Goal: Communication & Community: Answer question/provide support

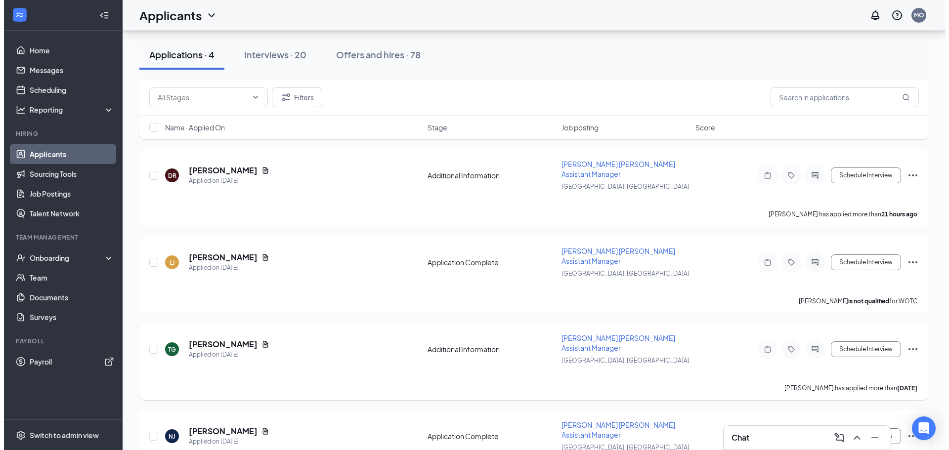
scroll to position [51, 0]
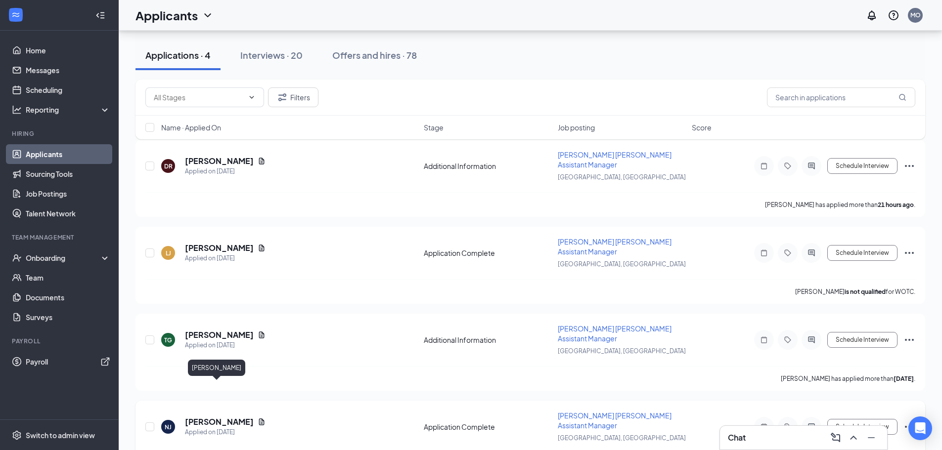
click at [212, 417] on h5 "[PERSON_NAME]" at bounding box center [219, 422] width 69 height 11
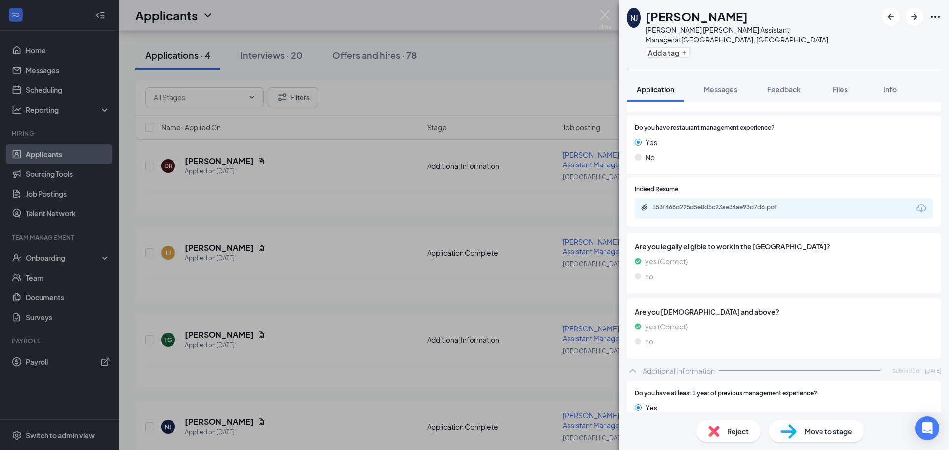
scroll to position [153, 0]
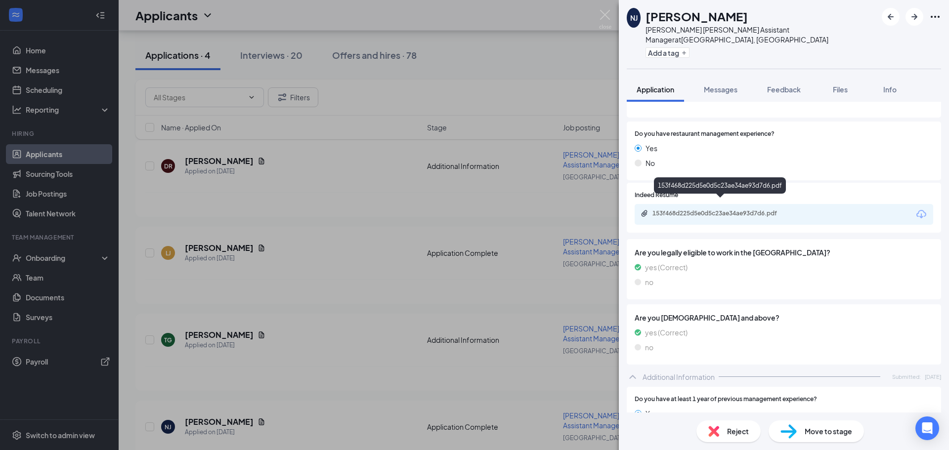
click at [733, 210] on div "153f468d225d5e0d5c23ae34ae93d7d6.pdf" at bounding box center [721, 214] width 138 height 8
click at [374, 388] on div "NJ [PERSON_NAME] Williston ND Assistant Manager at [GEOGRAPHIC_DATA], [GEOGRAPH…" at bounding box center [474, 225] width 949 height 450
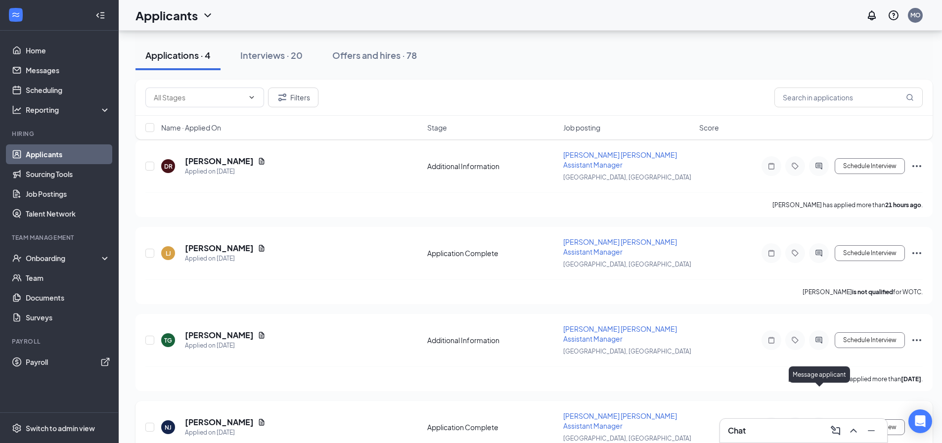
click at [813, 423] on icon "ActiveChat" at bounding box center [819, 427] width 12 height 8
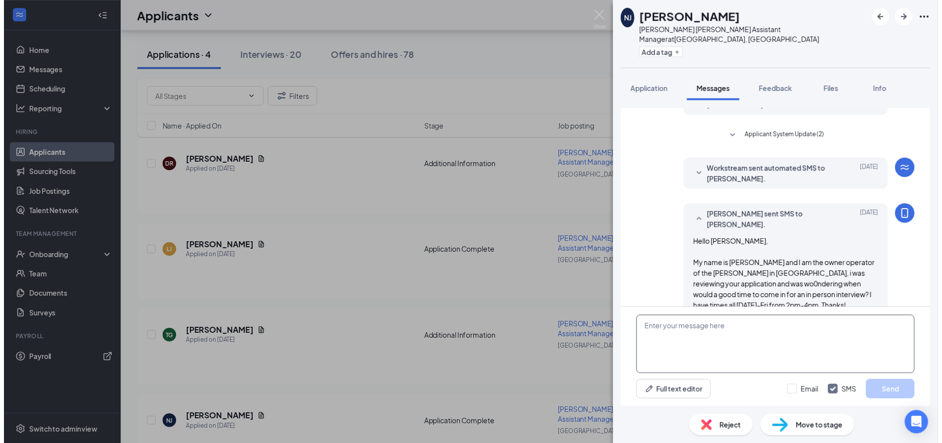
scroll to position [207, 0]
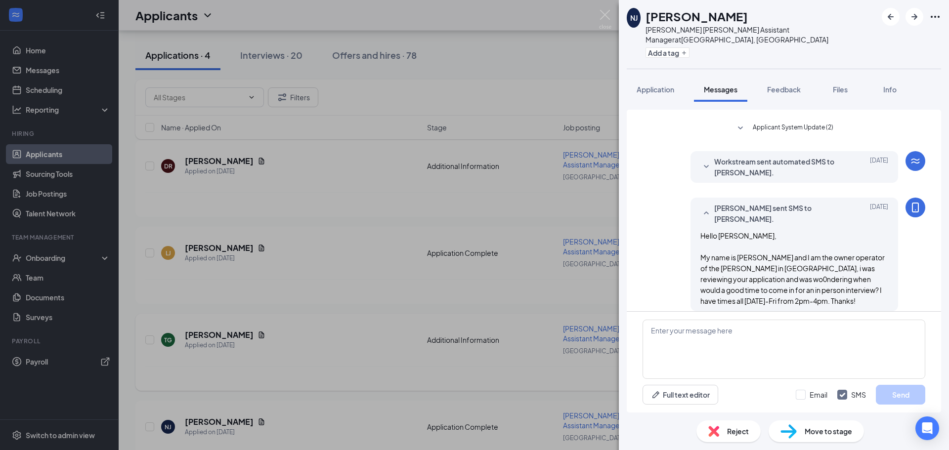
click at [300, 360] on div "NJ [PERSON_NAME] Williston ND Assistant Manager at [GEOGRAPHIC_DATA], [GEOGRAPH…" at bounding box center [474, 225] width 949 height 450
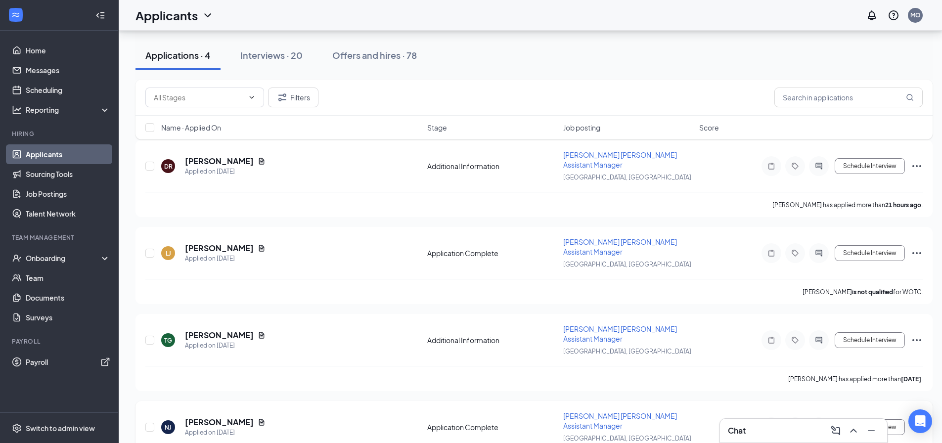
click at [917, 421] on icon "Ellipses" at bounding box center [917, 427] width 12 height 12
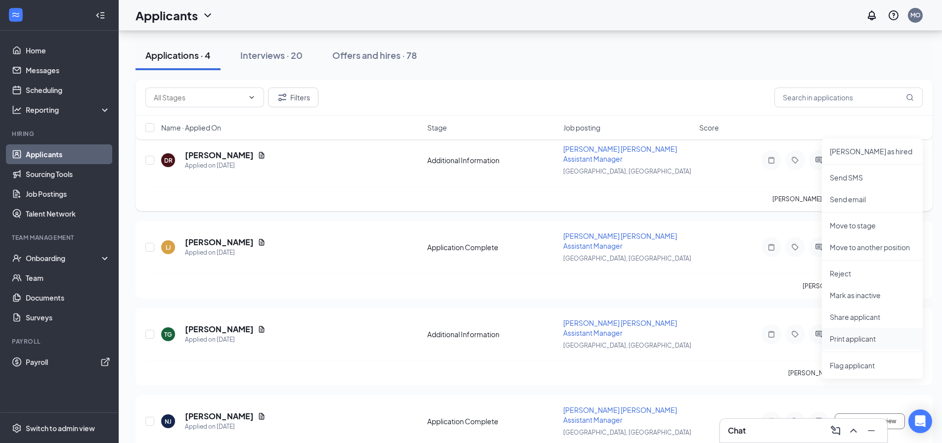
scroll to position [59, 0]
click at [863, 276] on p "Reject" at bounding box center [871, 272] width 85 height 10
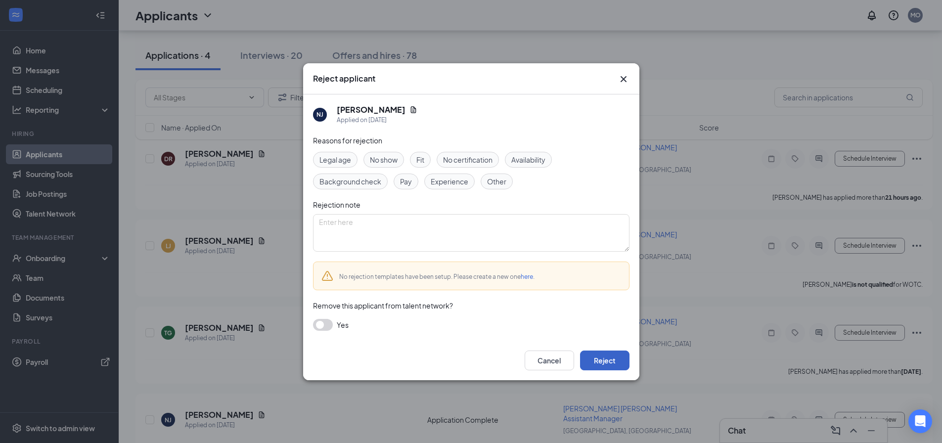
click at [618, 356] on button "Reject" at bounding box center [604, 360] width 49 height 20
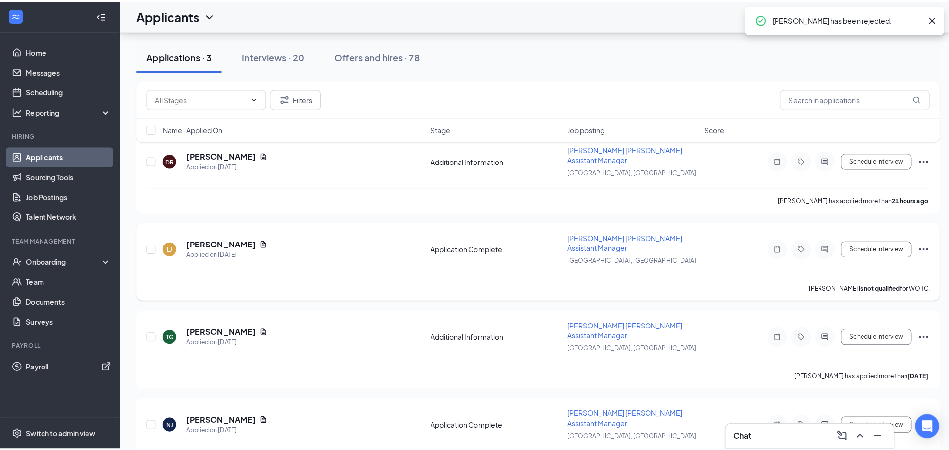
scroll to position [0, 0]
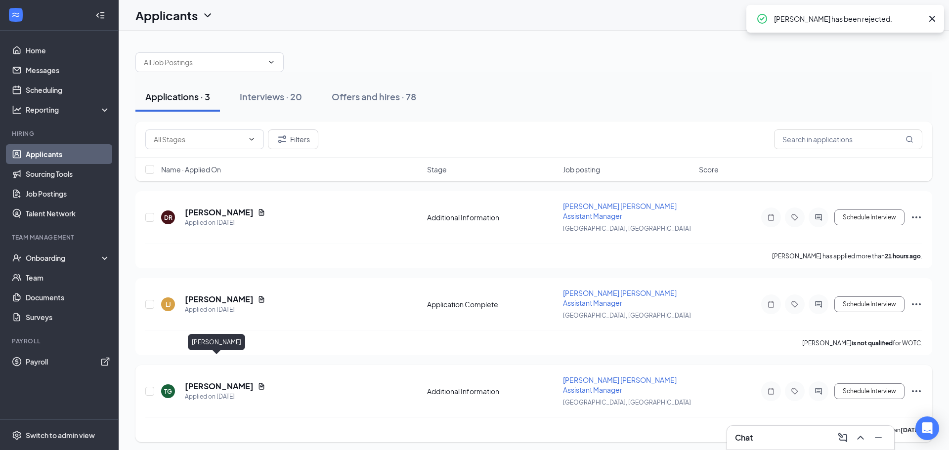
click at [201, 381] on h5 "[PERSON_NAME]" at bounding box center [219, 386] width 69 height 11
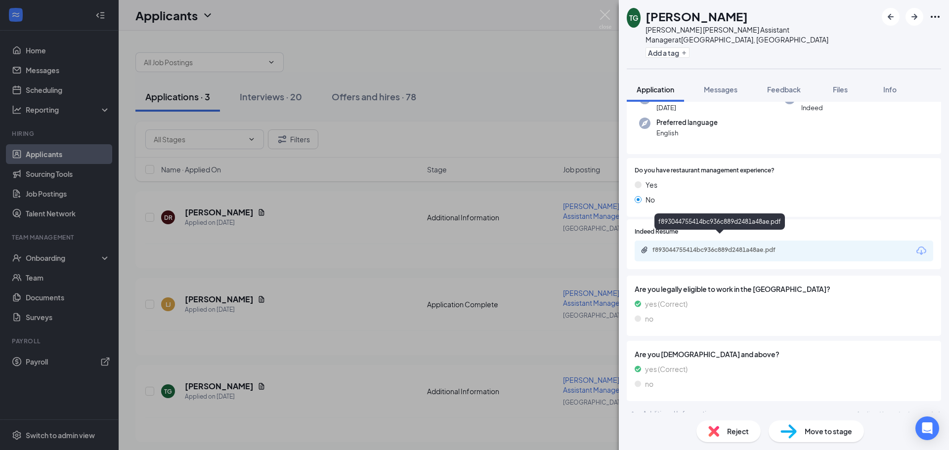
scroll to position [90, 0]
click at [750, 245] on div "f893044755414bc936c889d2481a48ae.pdf" at bounding box center [721, 249] width 160 height 9
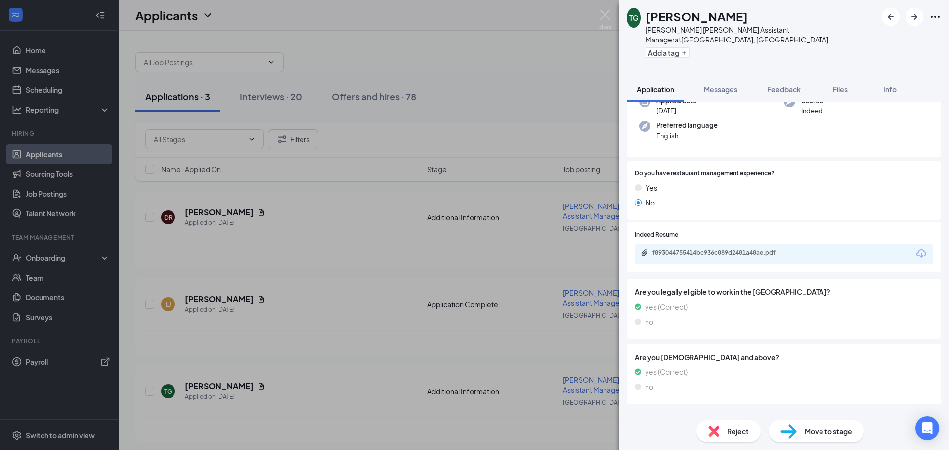
click at [458, 293] on div "TG [PERSON_NAME] Williston ND Assistant Manager at [GEOGRAPHIC_DATA], [GEOGRAPH…" at bounding box center [474, 225] width 949 height 450
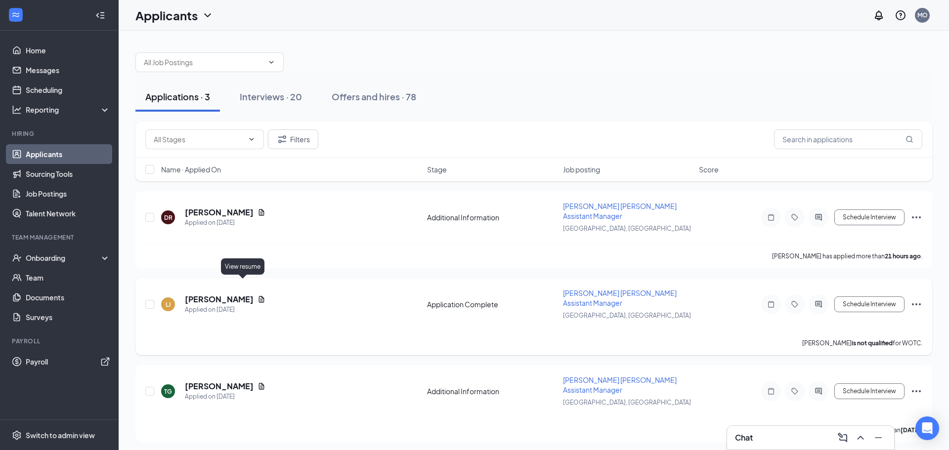
click at [258, 296] on icon "Document" at bounding box center [262, 300] width 8 height 8
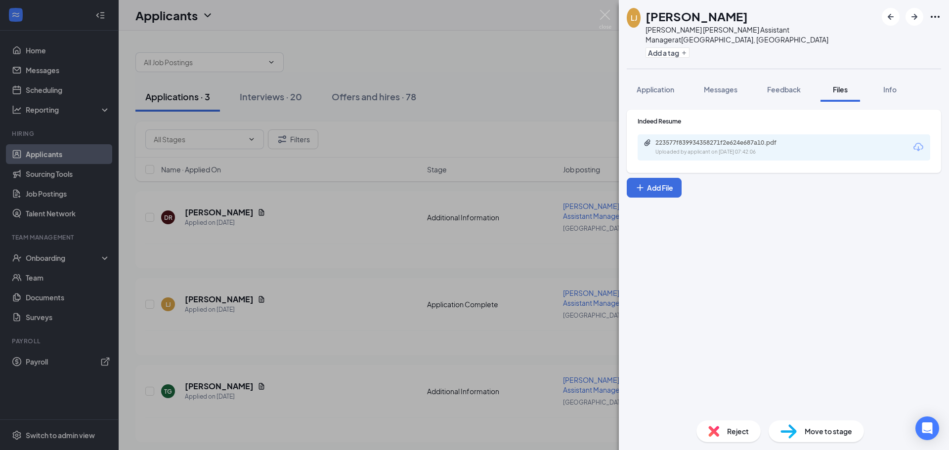
click at [693, 148] on div "Uploaded by applicant on [DATE] 07:42:06" at bounding box center [729, 152] width 148 height 8
click at [394, 275] on div "[PERSON_NAME] [PERSON_NAME] Williston ND Assistant Manager at [GEOGRAPHIC_DATA]…" at bounding box center [474, 225] width 949 height 450
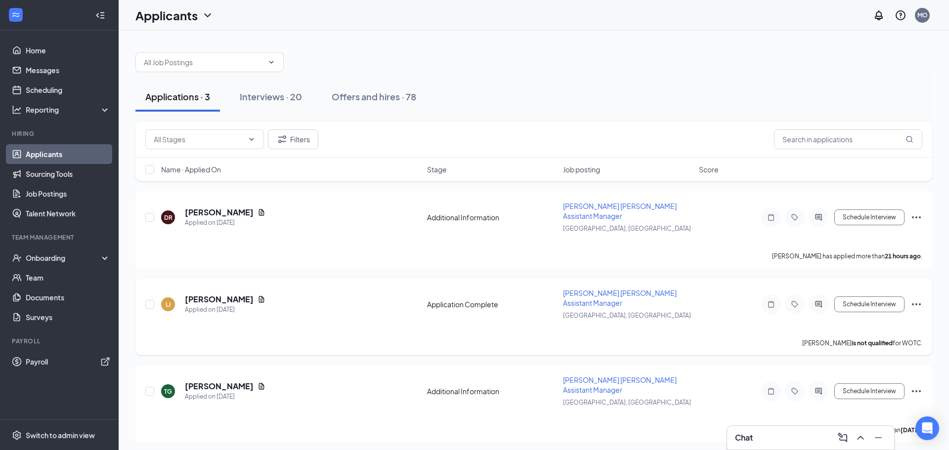
click at [815, 295] on div at bounding box center [819, 305] width 20 height 20
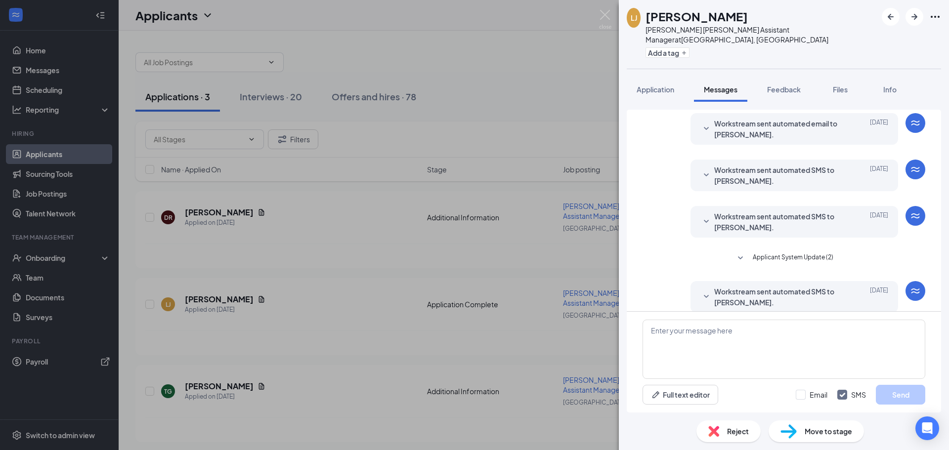
scroll to position [78, 0]
click at [748, 339] on textarea at bounding box center [784, 349] width 283 height 59
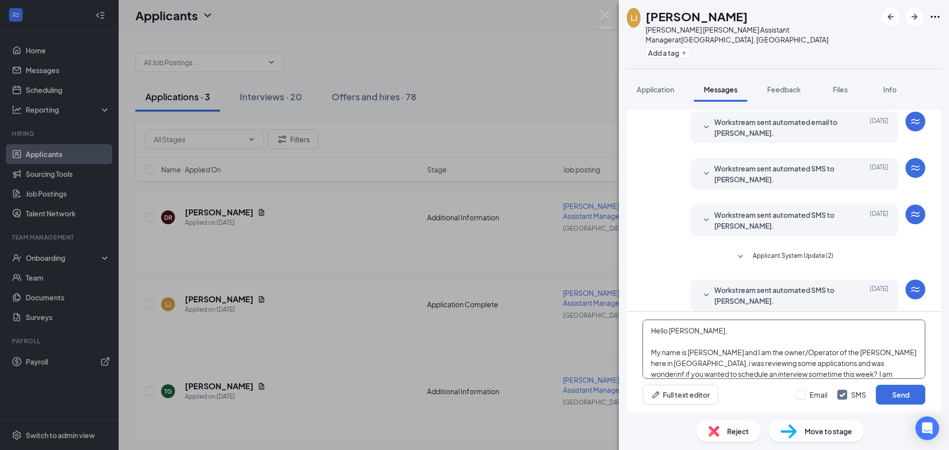
scroll to position [11, 0]
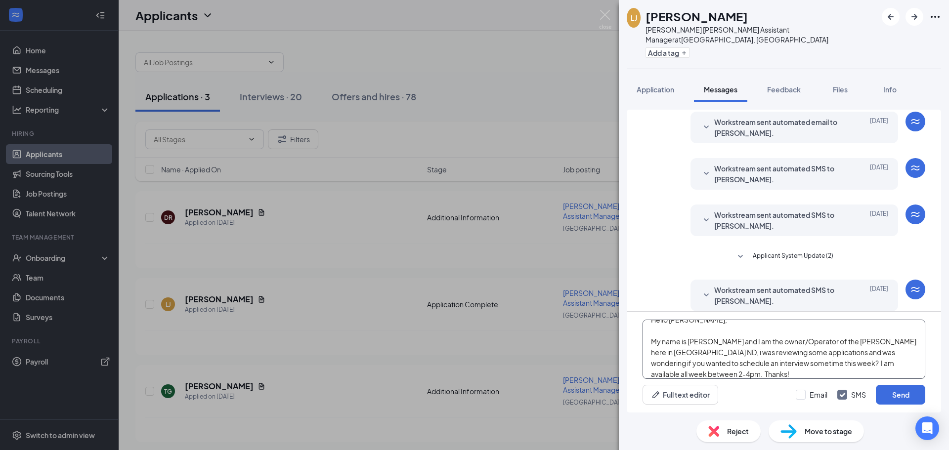
click at [763, 362] on textarea "Hello [PERSON_NAME], My name is [PERSON_NAME] and I am the owner/Operator of th…" at bounding box center [784, 349] width 283 height 59
click at [748, 372] on textarea "Hello [PERSON_NAME], My name is [PERSON_NAME] and I am the owner/Operator of th…" at bounding box center [784, 349] width 283 height 59
drag, startPoint x: 741, startPoint y: 371, endPoint x: 641, endPoint y: 336, distance: 105.7
click at [641, 336] on div "Hello [PERSON_NAME], My name is [PERSON_NAME] and I am the owner/Operator of th…" at bounding box center [784, 362] width 314 height 101
type textarea "Hello [PERSON_NAME], My name is [PERSON_NAME] and I am the owner/Operator of th…"
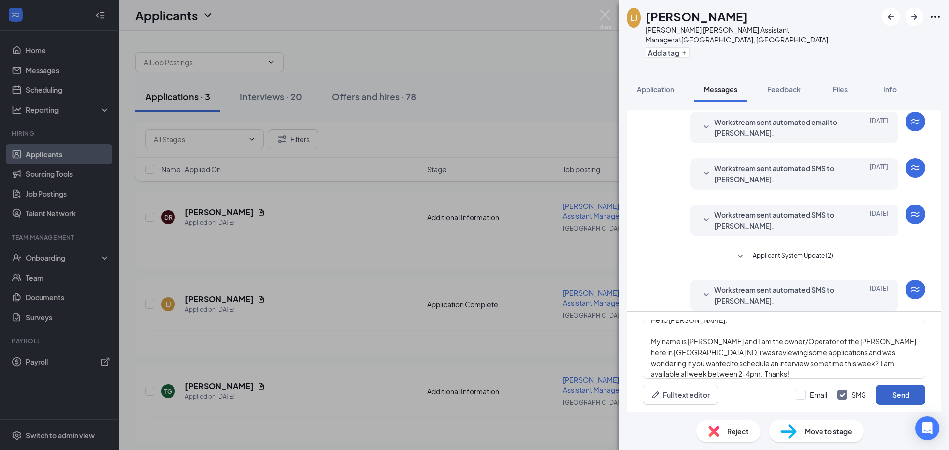
click at [902, 398] on button "Send" at bounding box center [900, 395] width 49 height 20
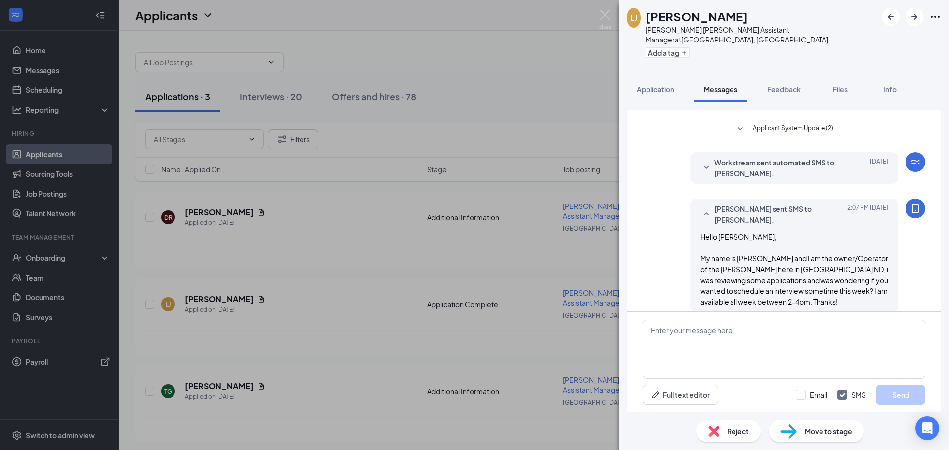
scroll to position [207, 0]
drag, startPoint x: 354, startPoint y: 241, endPoint x: 348, endPoint y: 243, distance: 5.8
click at [349, 242] on div "[PERSON_NAME] [PERSON_NAME] Williston ND Assistant Manager at [GEOGRAPHIC_DATA]…" at bounding box center [474, 225] width 949 height 450
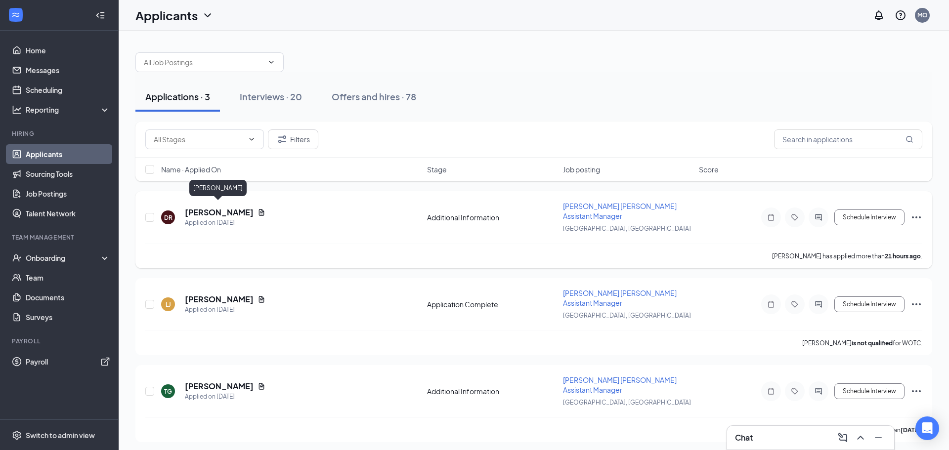
click at [234, 211] on h5 "[PERSON_NAME]" at bounding box center [219, 212] width 69 height 11
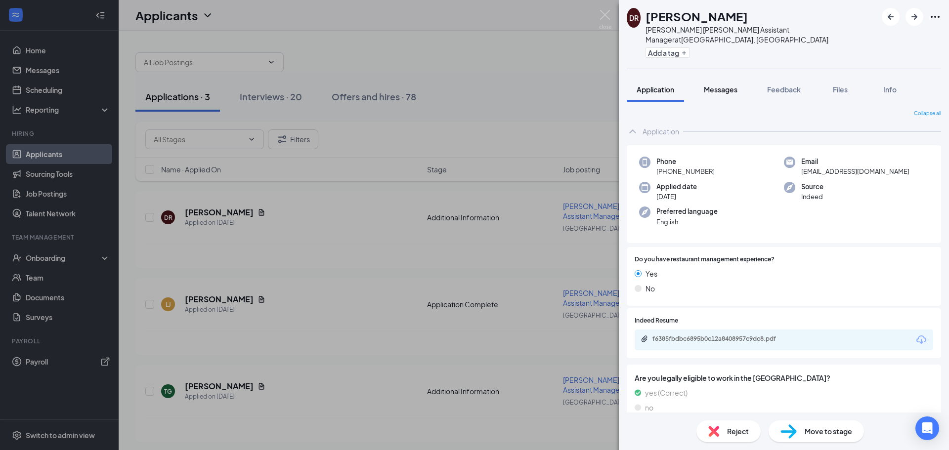
click at [728, 85] on div "Messages" at bounding box center [721, 90] width 34 height 10
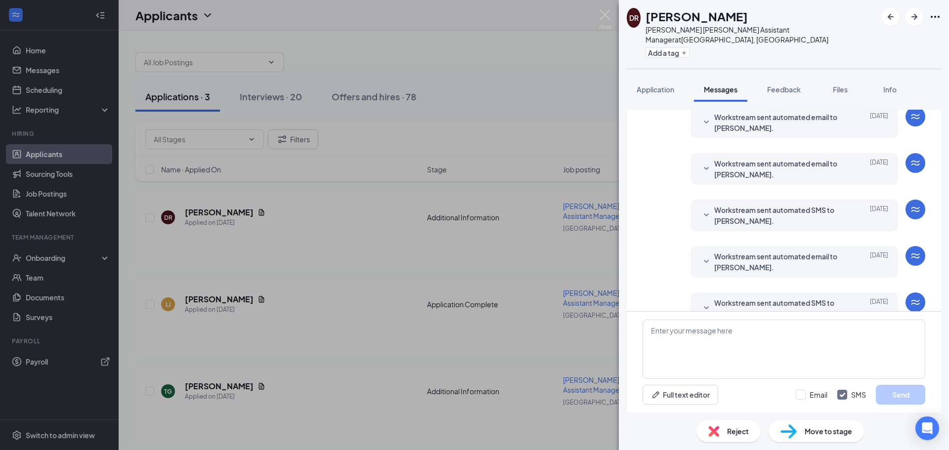
scroll to position [96, 0]
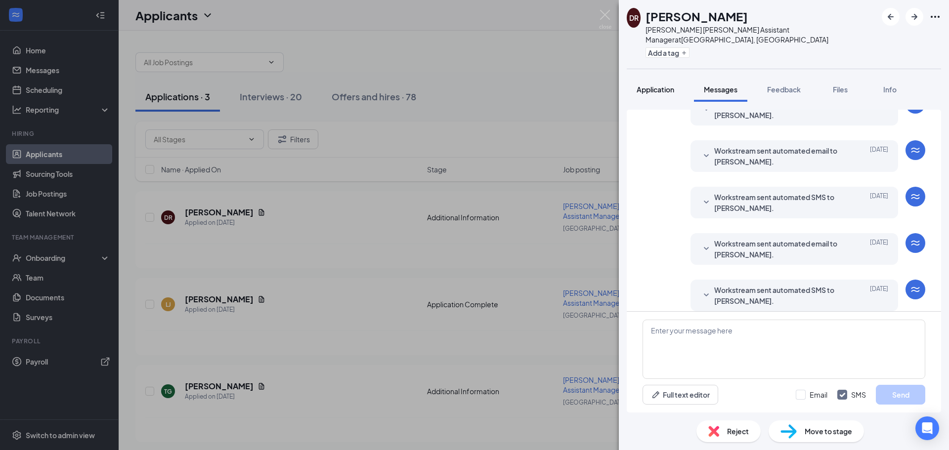
click at [658, 85] on span "Application" at bounding box center [656, 89] width 38 height 9
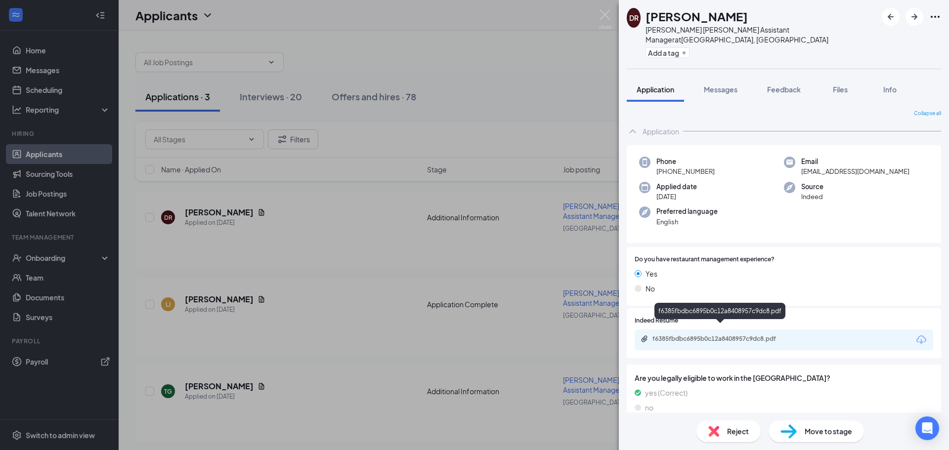
click at [722, 335] on div "f6385fbdbc6895b0c12a8408957c9dc8.pdf" at bounding box center [721, 339] width 138 height 8
click at [317, 217] on div "[PERSON_NAME] Williston ND Assistant Manager at [GEOGRAPHIC_DATA], [GEOGRAPHIC_…" at bounding box center [474, 225] width 949 height 450
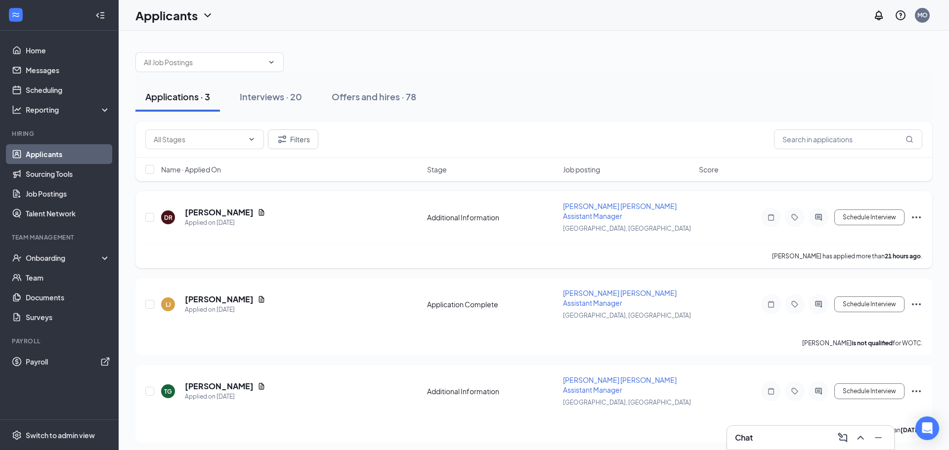
click at [820, 214] on icon "ActiveChat" at bounding box center [818, 217] width 6 height 6
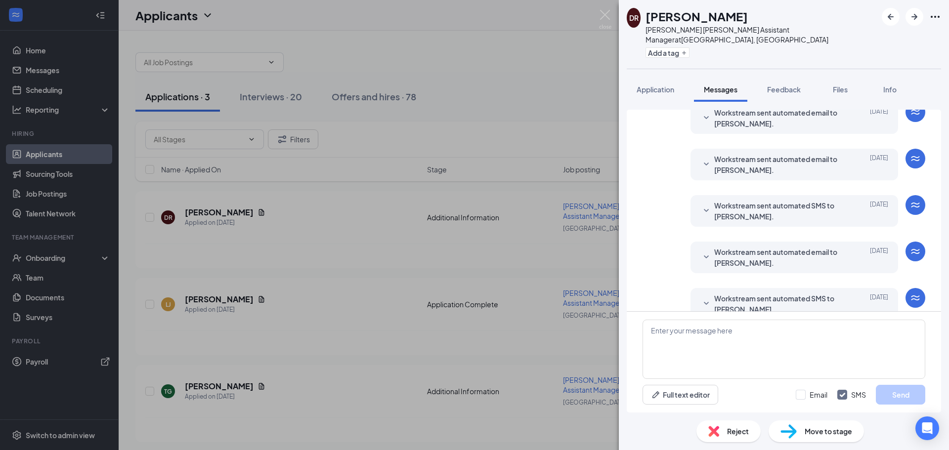
scroll to position [96, 0]
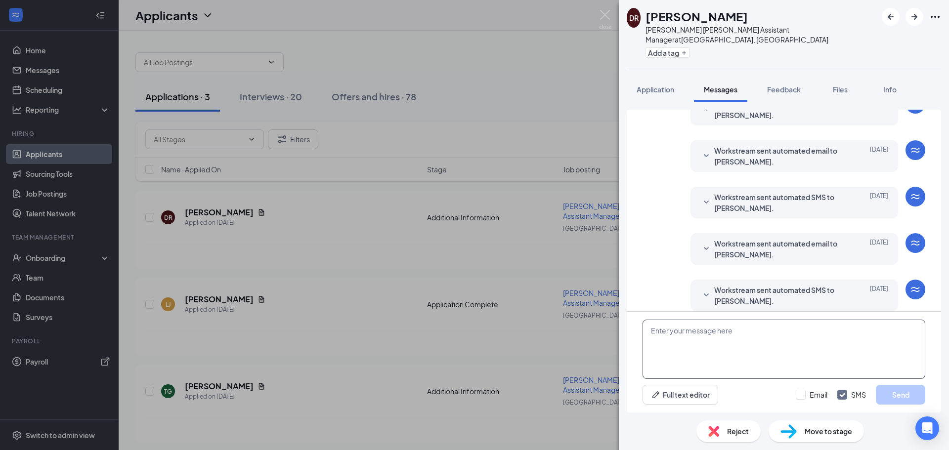
click at [677, 325] on textarea at bounding box center [784, 349] width 283 height 59
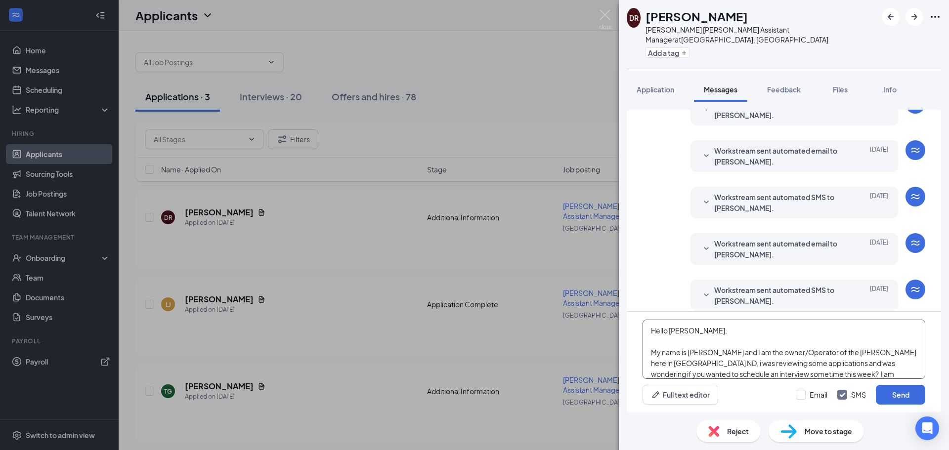
scroll to position [11, 0]
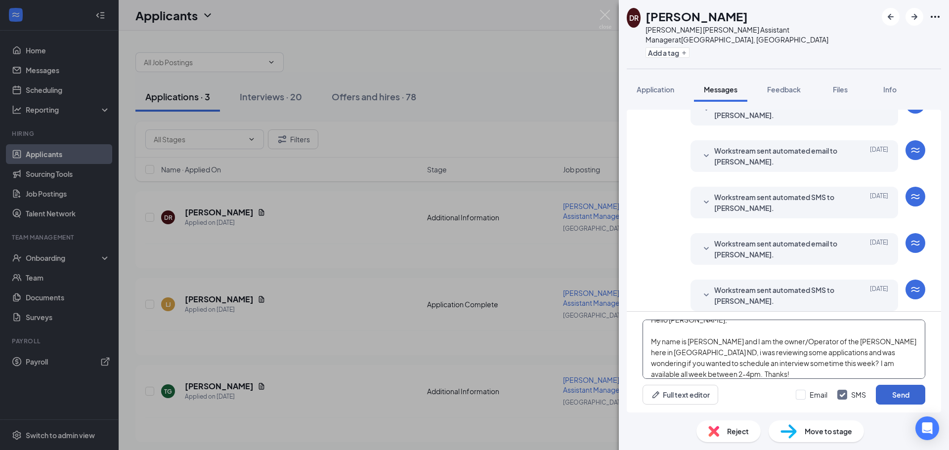
type textarea "Hello [PERSON_NAME], My name is [PERSON_NAME] and I am the owner/Operator of th…"
click at [902, 393] on button "Send" at bounding box center [900, 395] width 49 height 20
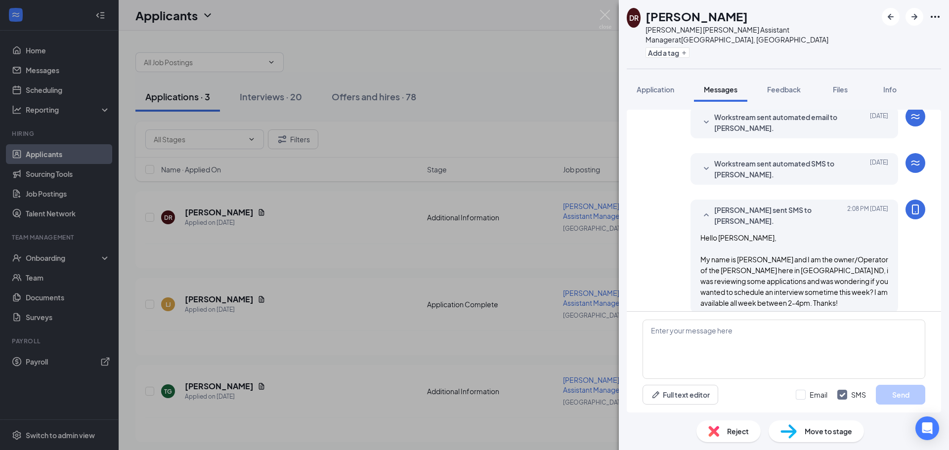
scroll to position [224, 0]
click at [490, 222] on div "[PERSON_NAME] Williston ND Assistant Manager at [GEOGRAPHIC_DATA], [GEOGRAPHIC_…" at bounding box center [474, 225] width 949 height 450
